Goal: Transaction & Acquisition: Obtain resource

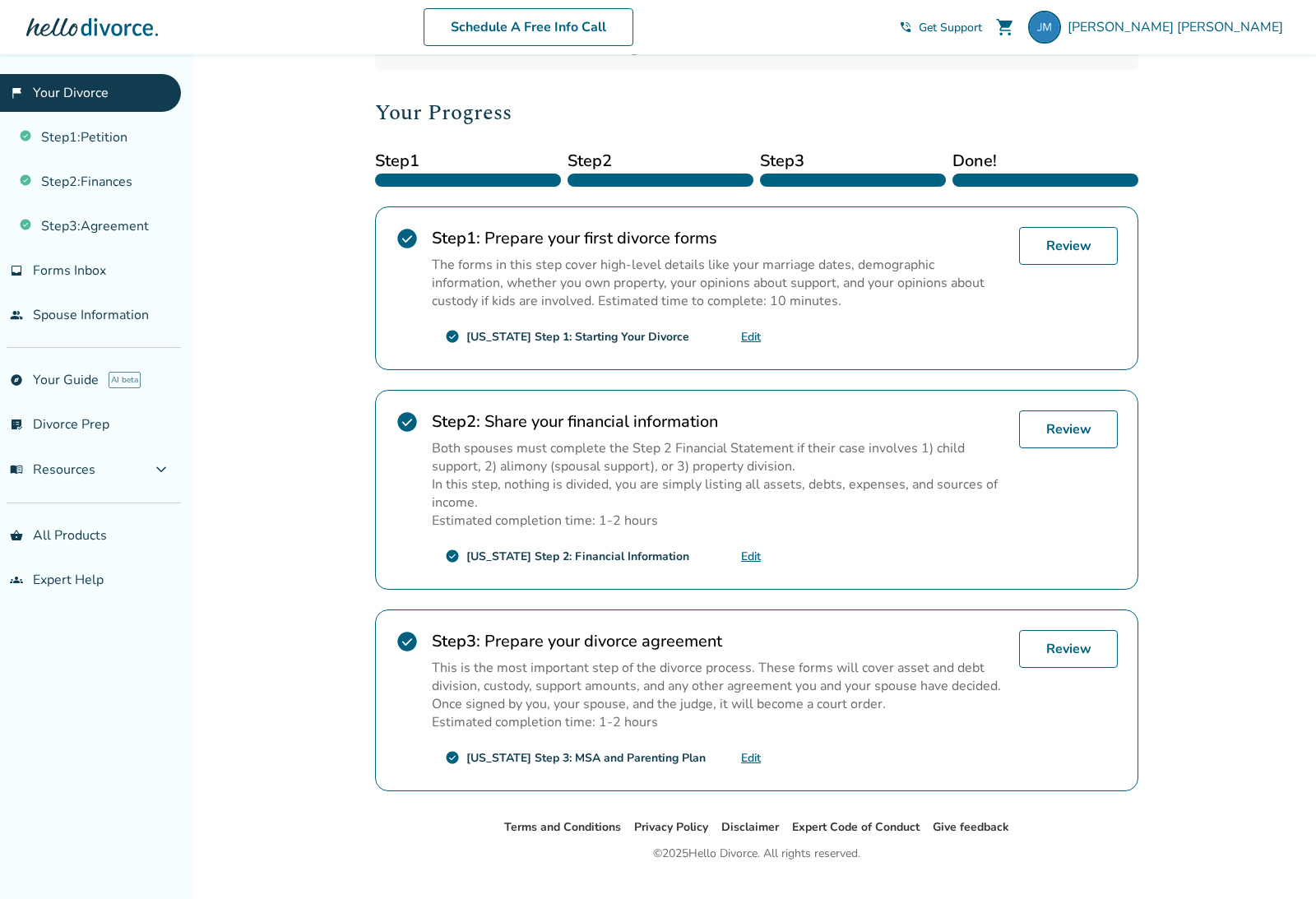
scroll to position [183, 0]
click at [1061, 668] on link "Review" at bounding box center [1068, 649] width 99 height 38
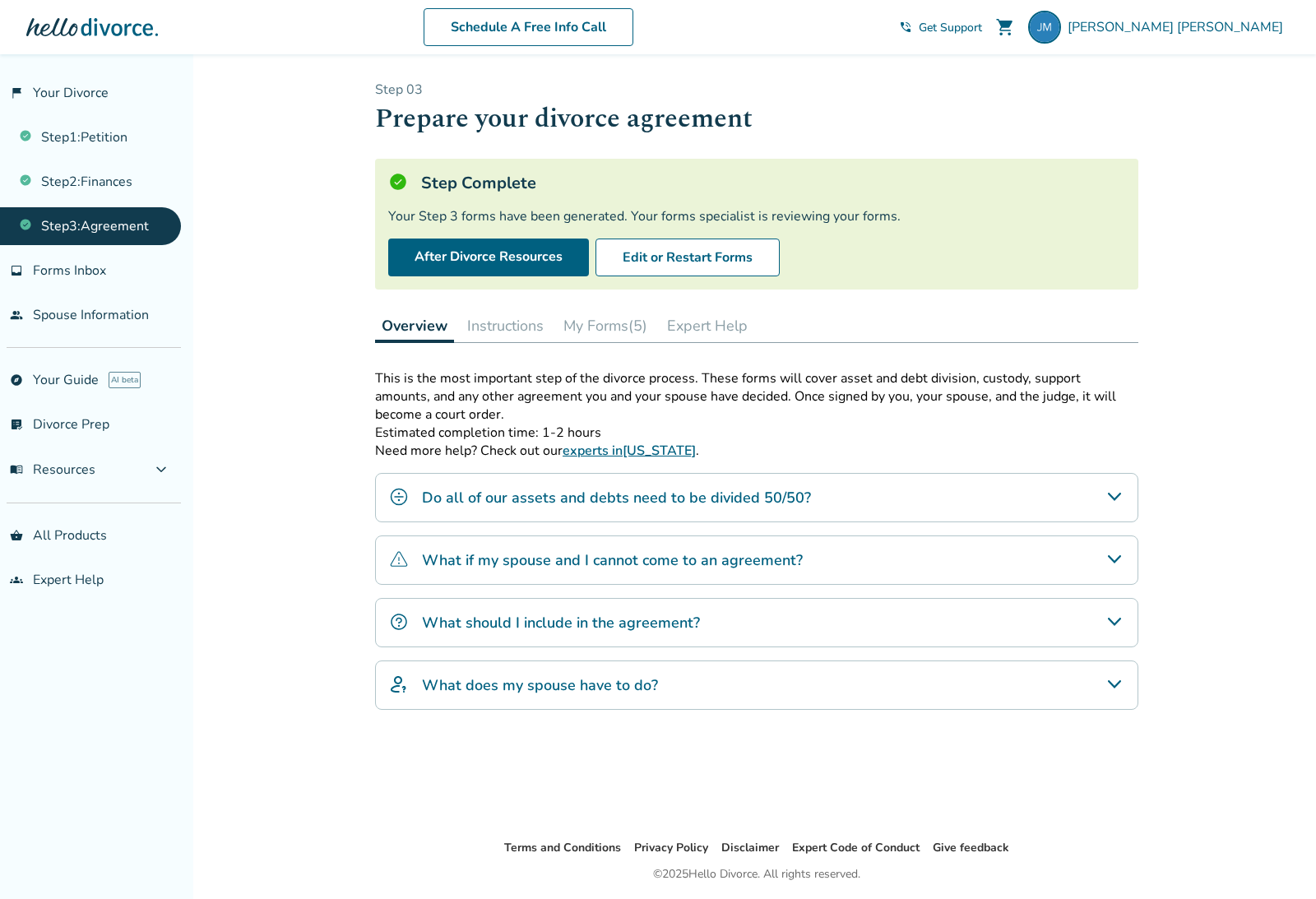
click at [509, 342] on button "Instructions" at bounding box center [504, 325] width 89 height 33
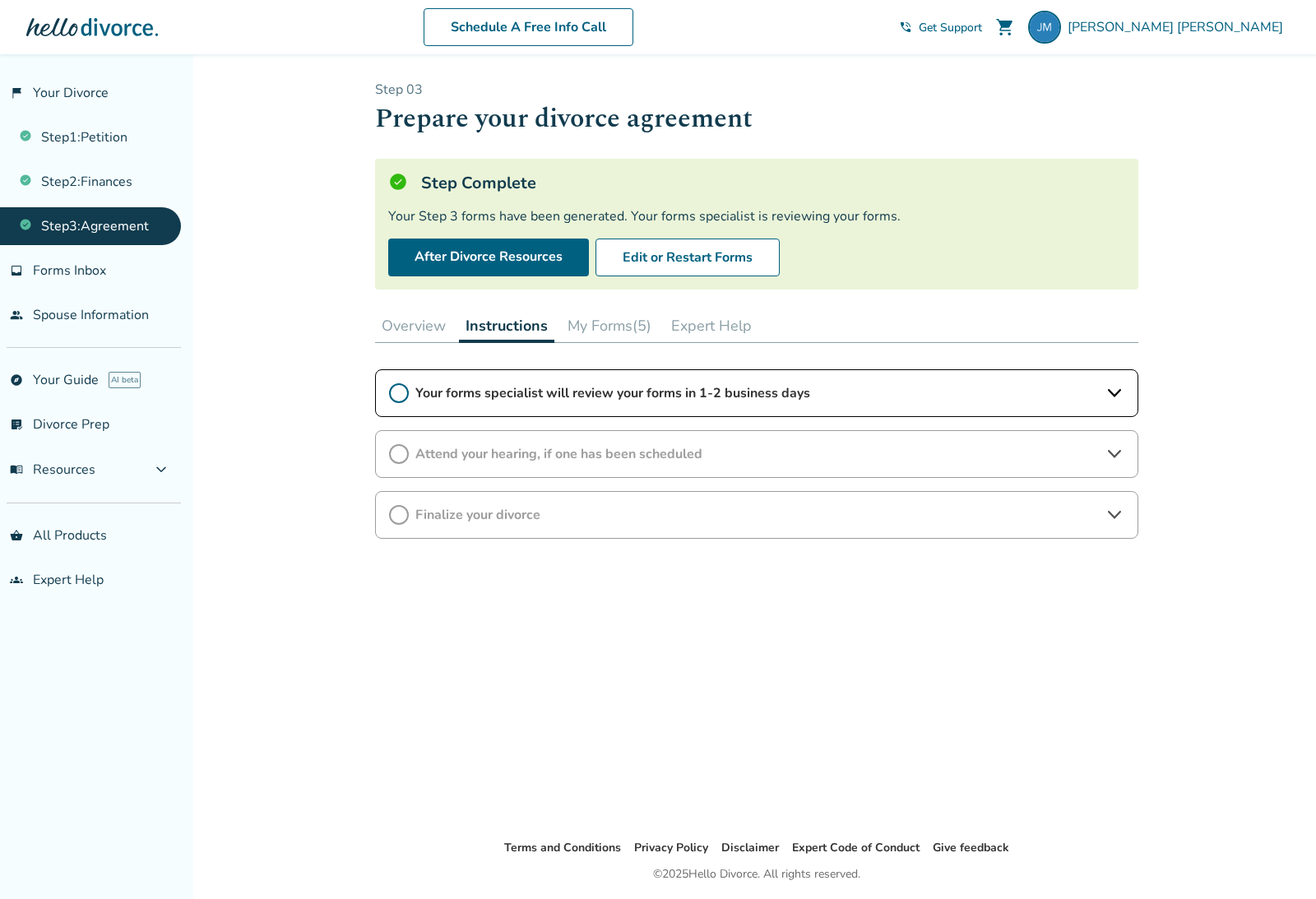
click at [634, 330] on button "My Forms (5)" at bounding box center [609, 325] width 97 height 33
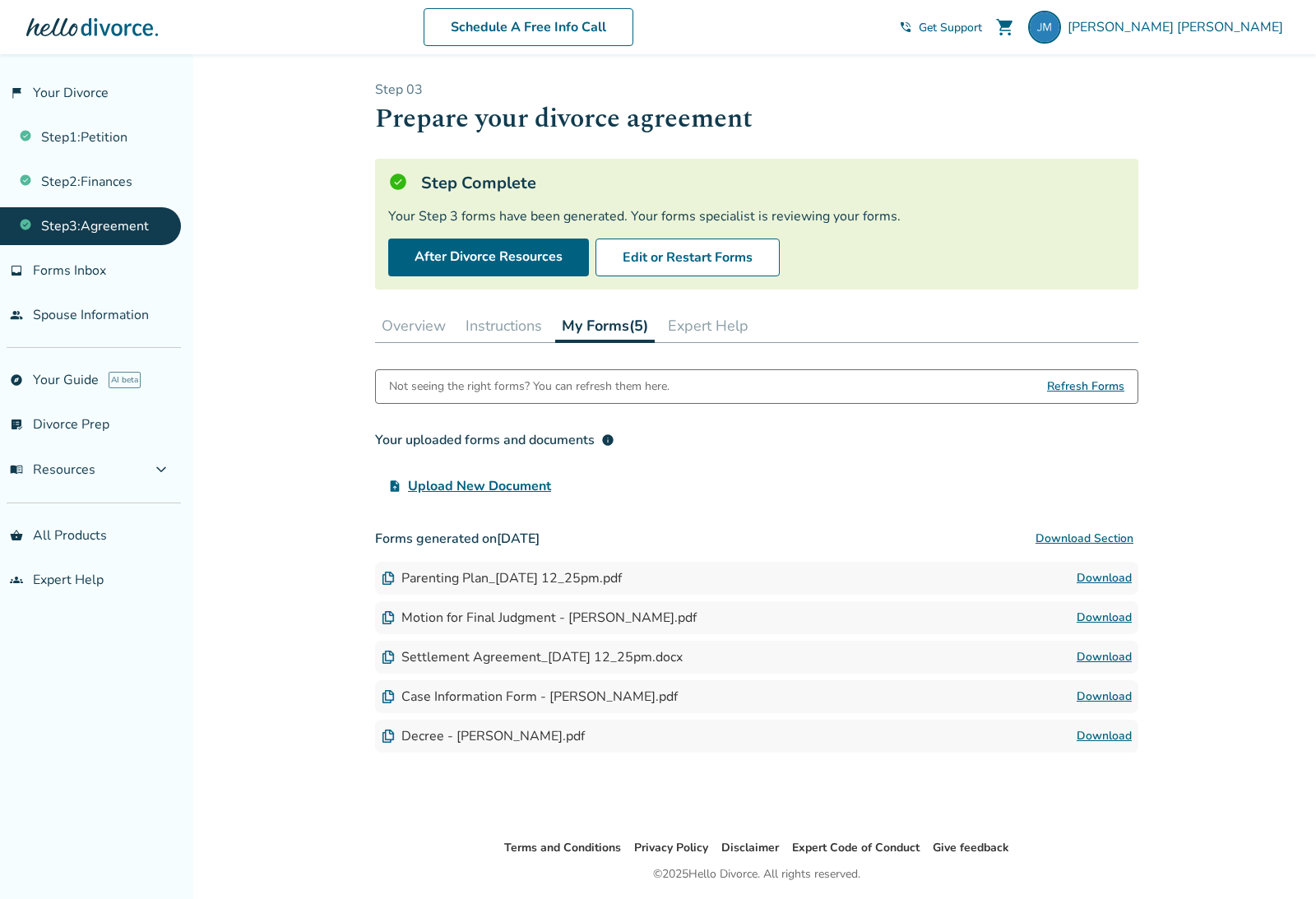
click at [394, 757] on div "Not seeing the right forms? You can refresh them here. Refresh Forms Your uploa…" at bounding box center [757, 590] width 764 height 443
click at [385, 742] on img at bounding box center [388, 736] width 13 height 13
click at [445, 745] on div "Decree - [PERSON_NAME].pdf" at bounding box center [483, 736] width 203 height 18
click at [1113, 626] on link "Download" at bounding box center [1104, 617] width 55 height 19
click at [1086, 634] on div "Motion for Final Judgment - [PERSON_NAME].pdf Download" at bounding box center [757, 618] width 764 height 33
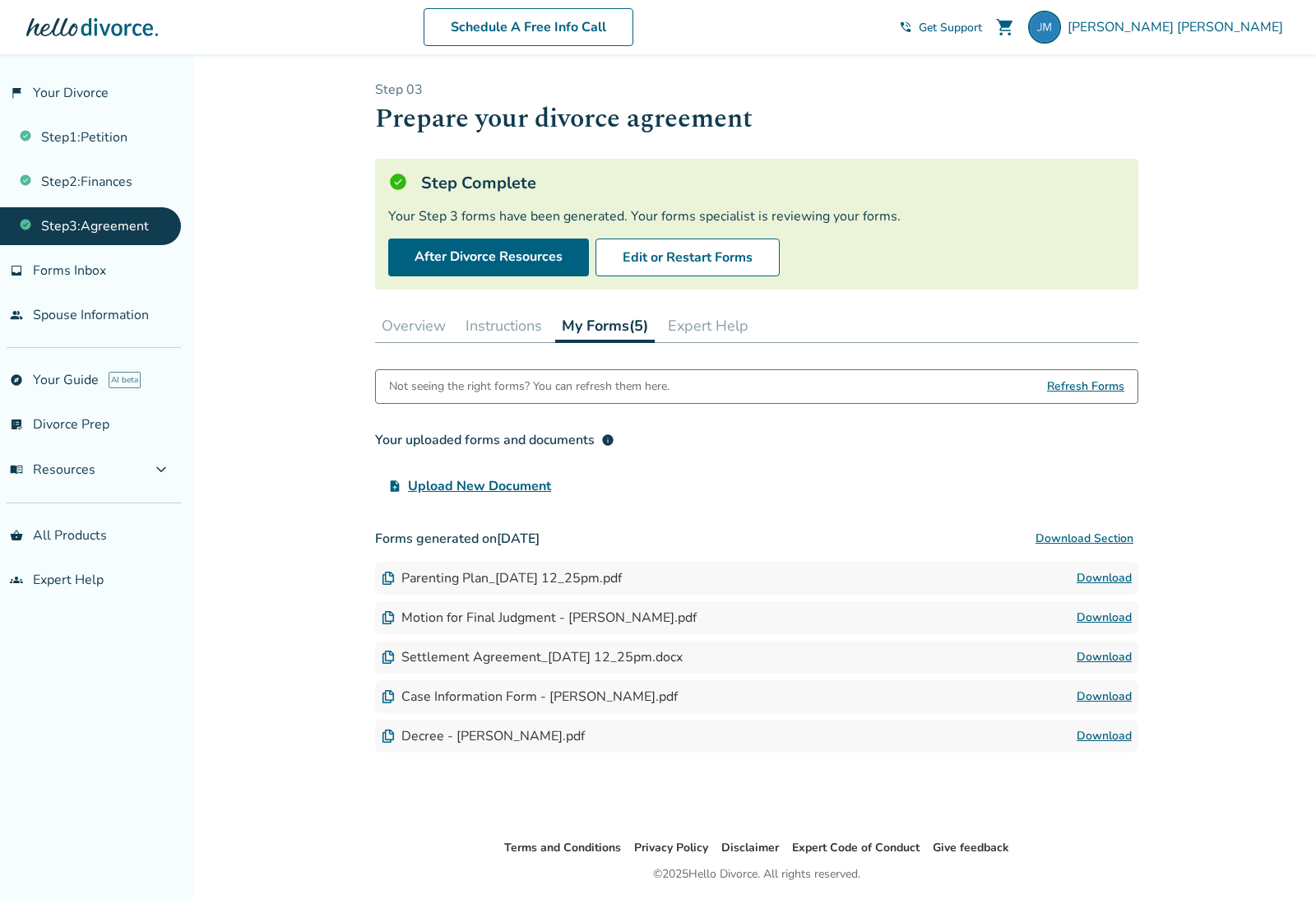
click at [1105, 623] on link "Download" at bounding box center [1104, 617] width 55 height 19
click at [1108, 704] on link "Download" at bounding box center [1104, 696] width 55 height 19
click at [1105, 588] on link "Download" at bounding box center [1104, 577] width 55 height 19
click at [1098, 746] on link "Download" at bounding box center [1104, 735] width 55 height 19
click at [1107, 704] on link "Download" at bounding box center [1104, 696] width 55 height 19
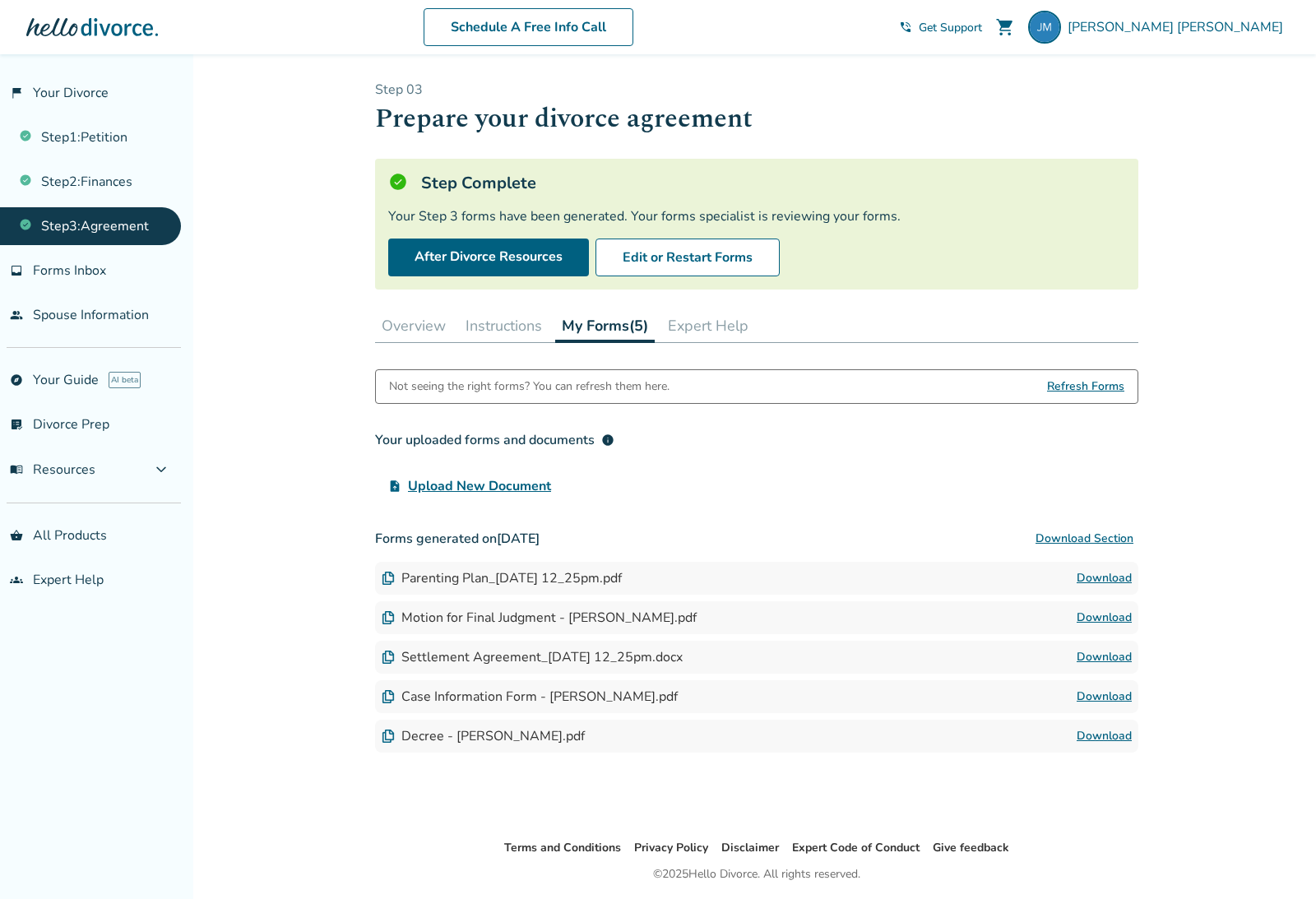
click at [1098, 662] on link "Download" at bounding box center [1104, 657] width 55 height 19
